Goal: Task Accomplishment & Management: Manage account settings

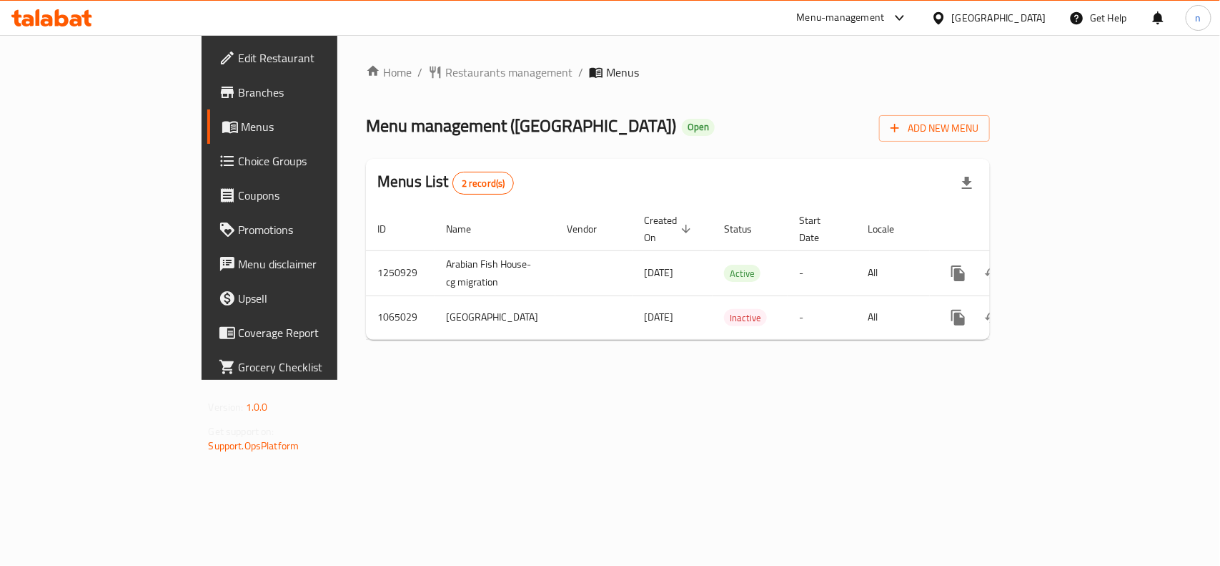
click at [239, 50] on span "Edit Restaurant" at bounding box center [316, 57] width 155 height 17
click at [239, 164] on span "Choice Groups" at bounding box center [316, 160] width 155 height 17
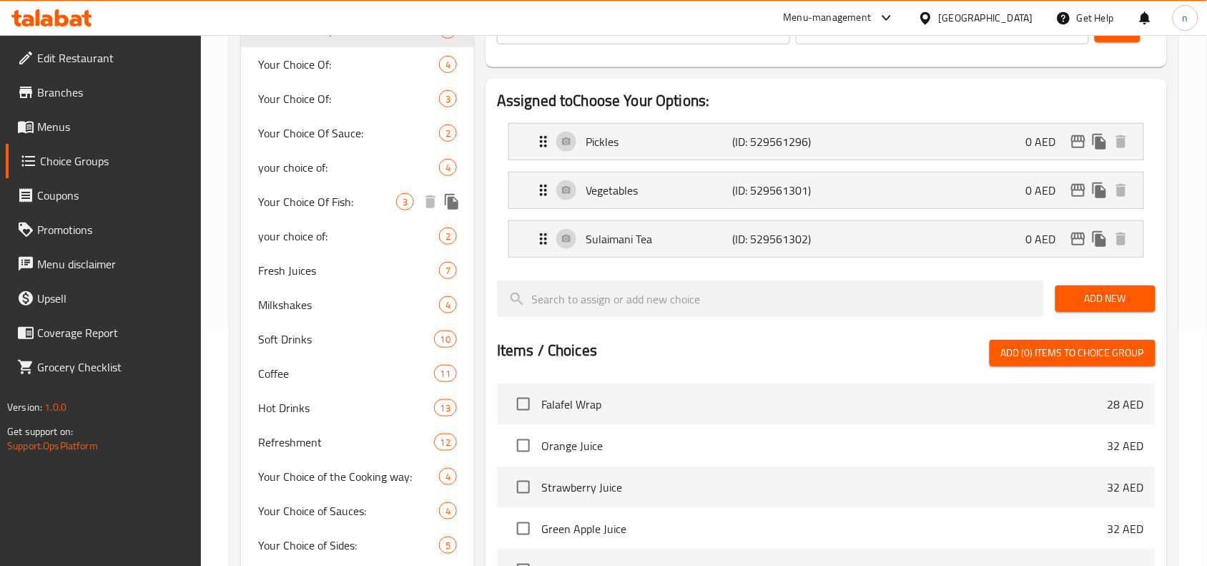
scroll to position [268, 0]
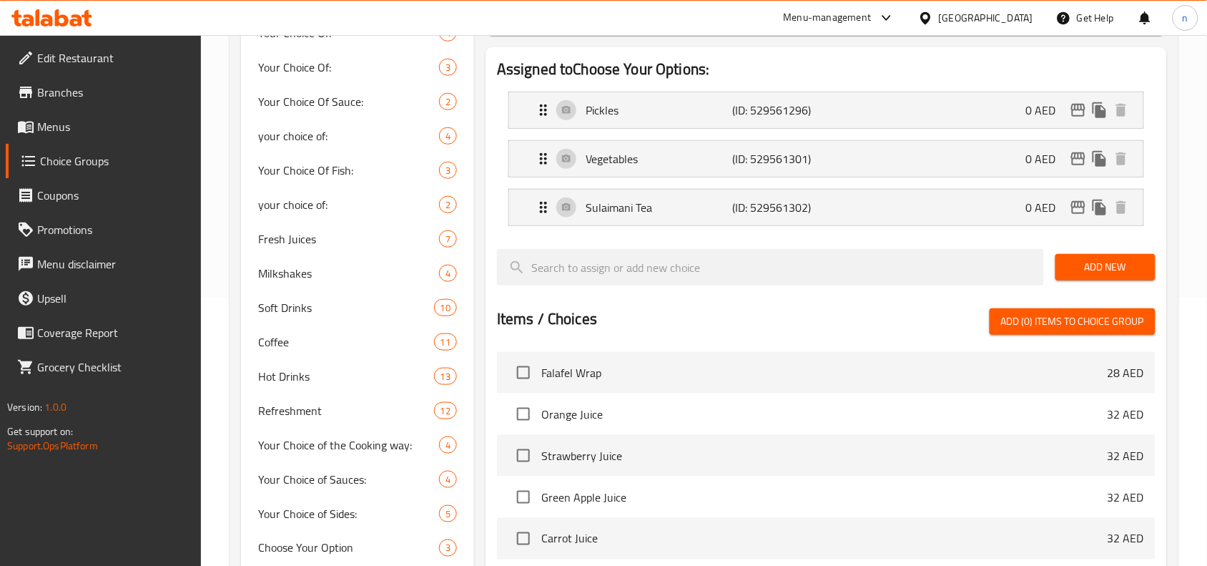
click at [631, 305] on div at bounding box center [826, 302] width 658 height 11
click at [734, 315] on div "Items / Choices Add (0) items to choice group" at bounding box center [826, 321] width 658 height 26
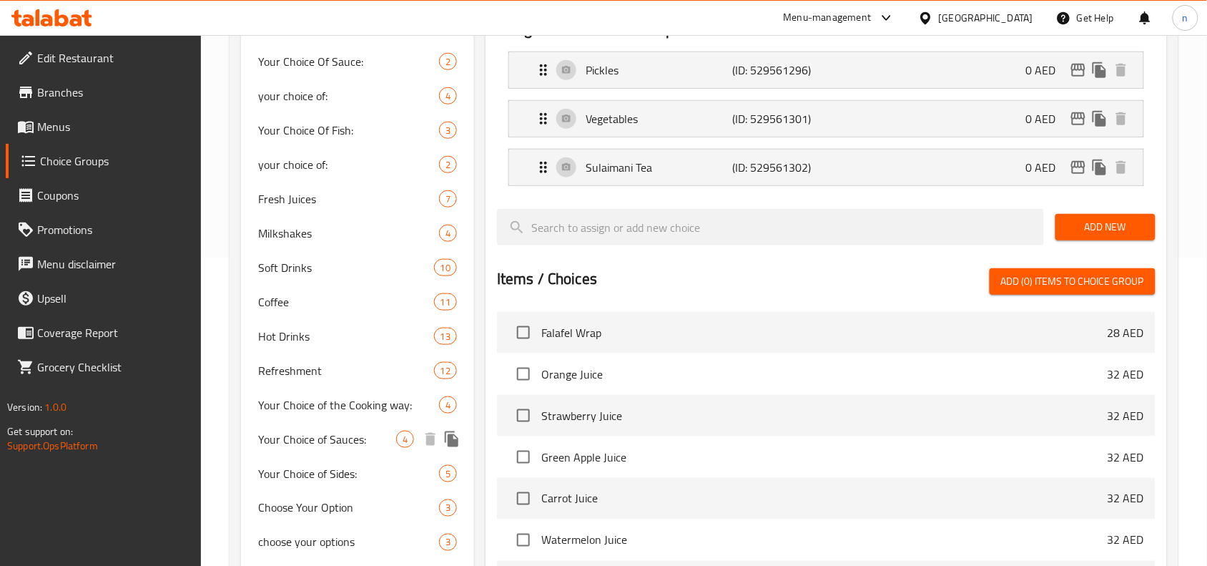
scroll to position [172, 0]
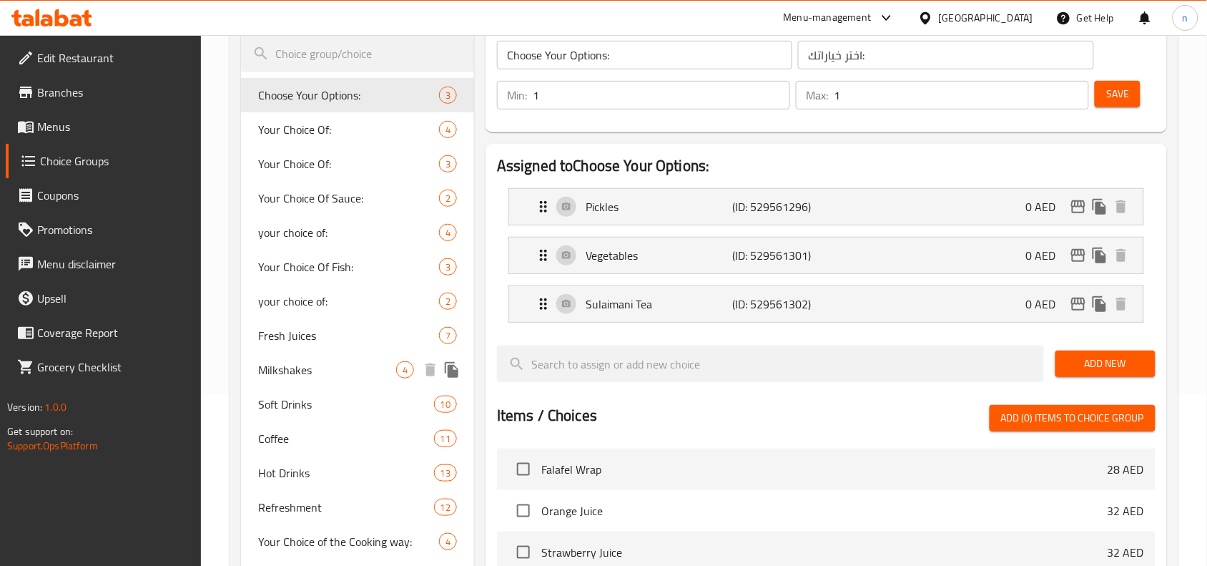
click at [301, 367] on span "Milkshakes" at bounding box center [327, 369] width 138 height 17
type input "Milkshakes"
type input "ميلك شيك"
type input "0"
type input "4"
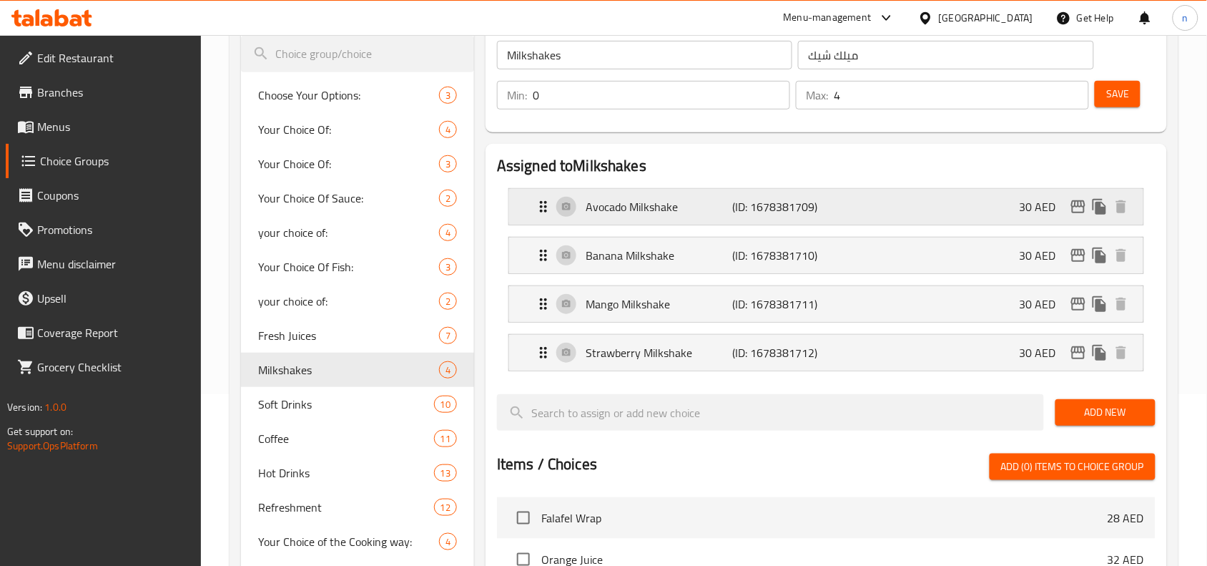
click at [541, 199] on icon "Expand" at bounding box center [543, 206] width 17 height 17
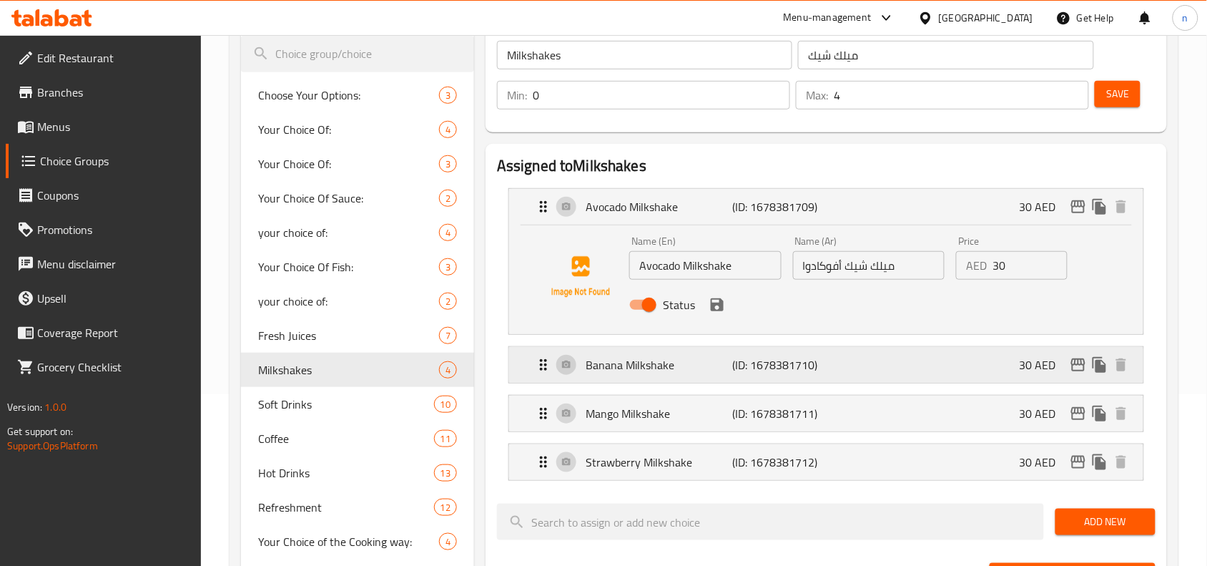
click at [548, 359] on icon "Expand" at bounding box center [543, 364] width 17 height 17
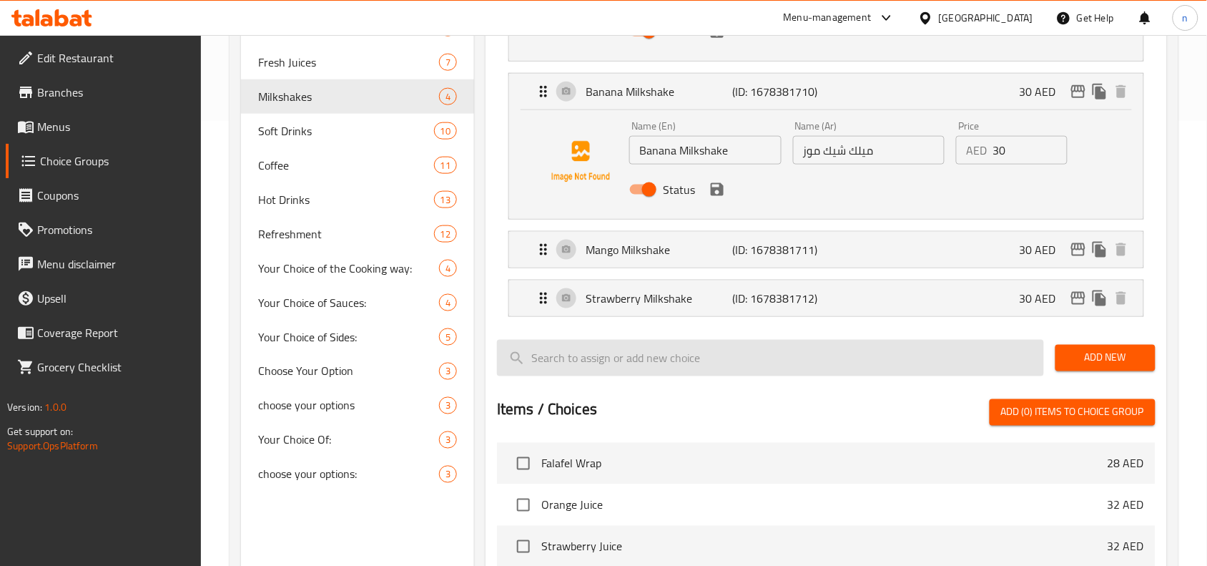
scroll to position [447, 0]
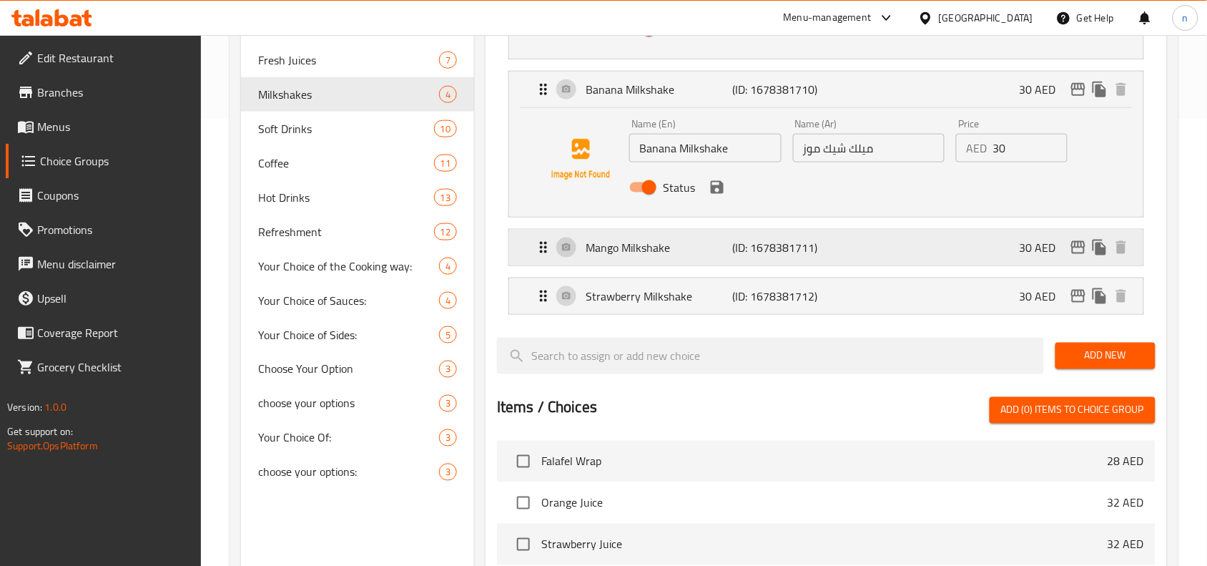
click at [535, 252] on icon "Expand" at bounding box center [543, 247] width 17 height 17
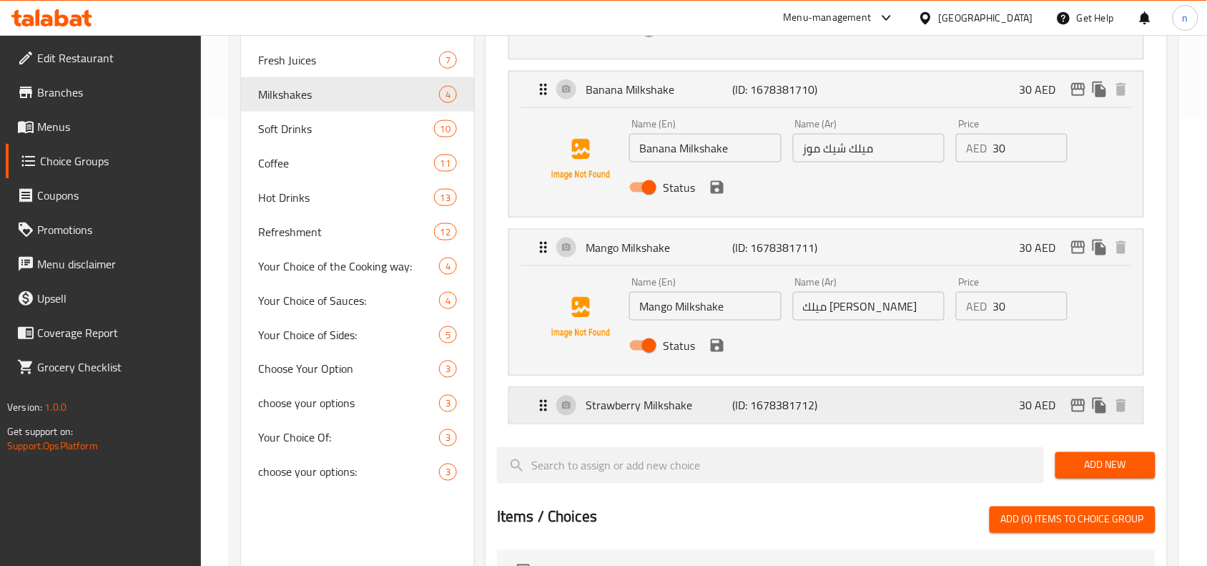
click at [540, 406] on icon "Expand" at bounding box center [543, 405] width 17 height 17
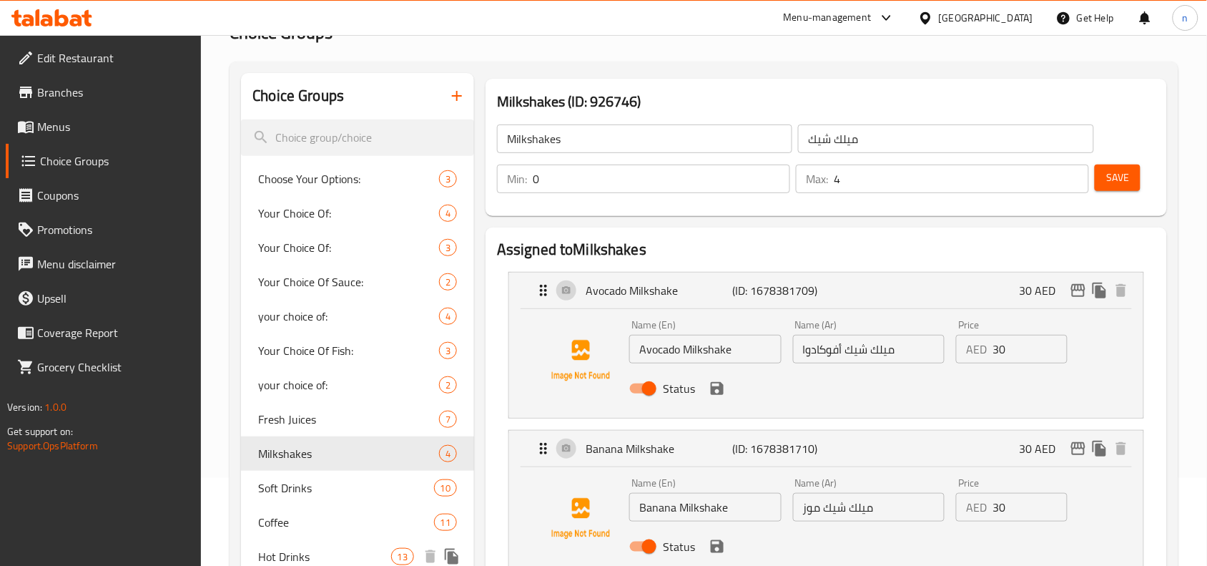
scroll to position [0, 0]
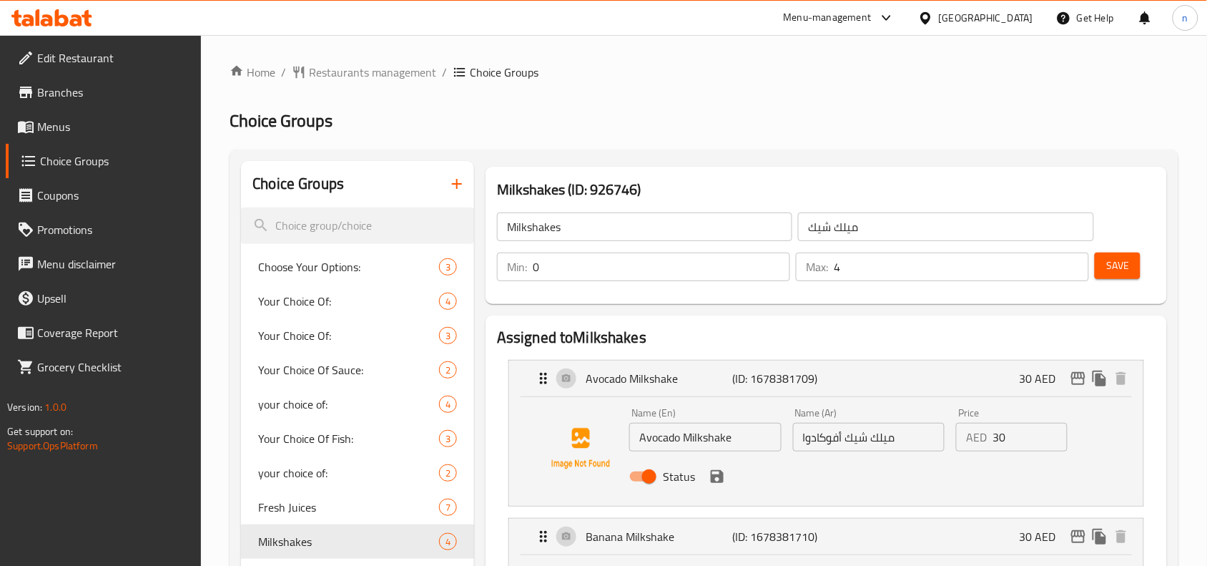
click at [373, 79] on span "Restaurants management" at bounding box center [372, 72] width 127 height 17
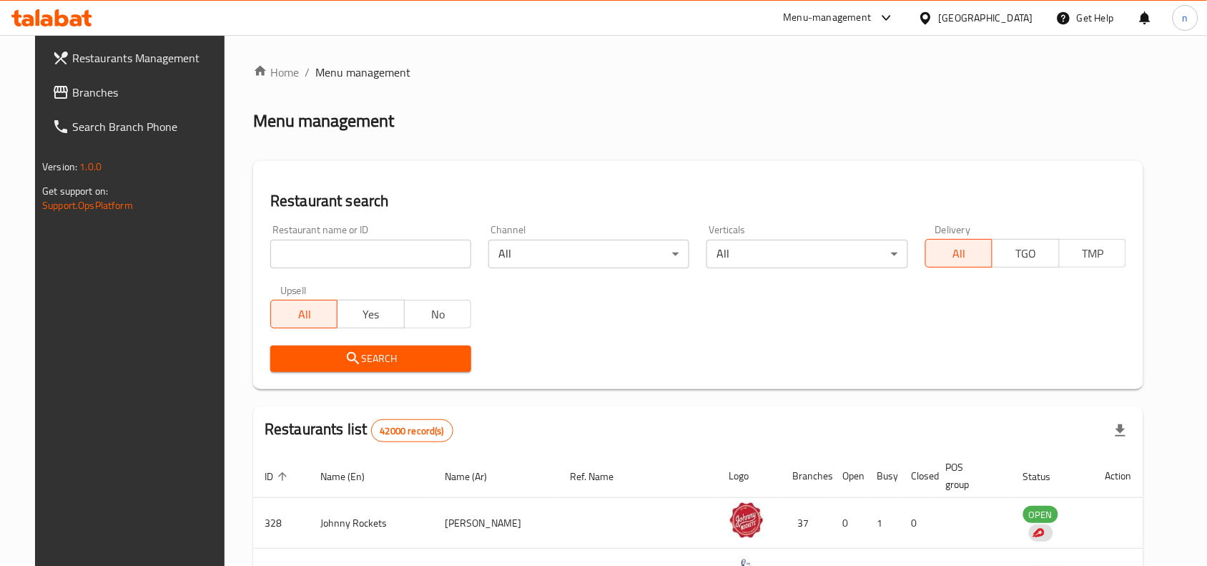
click at [74, 87] on span "Branches" at bounding box center [148, 92] width 153 height 17
